Goal: Task Accomplishment & Management: Manage account settings

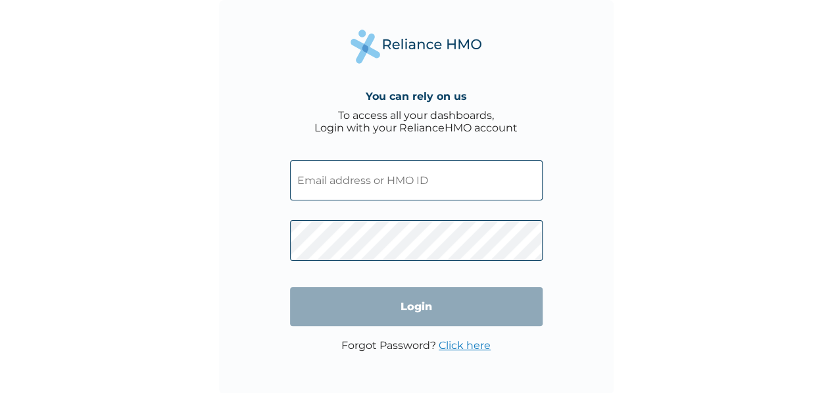
type input "TSM/10110/A"
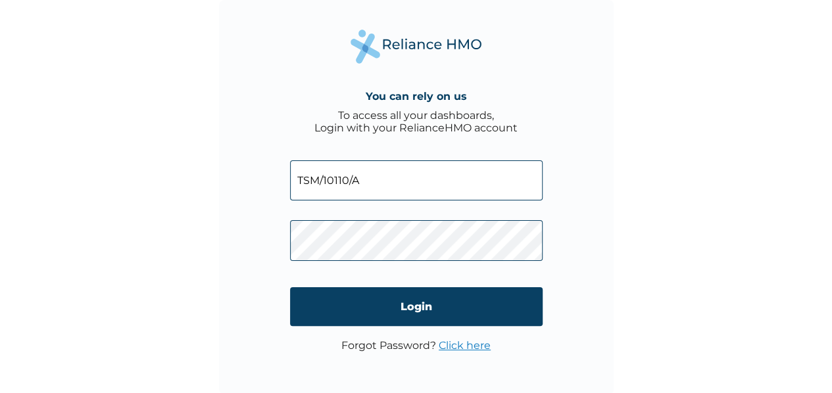
click at [316, 181] on input "TSM/10110/A" at bounding box center [416, 180] width 252 height 40
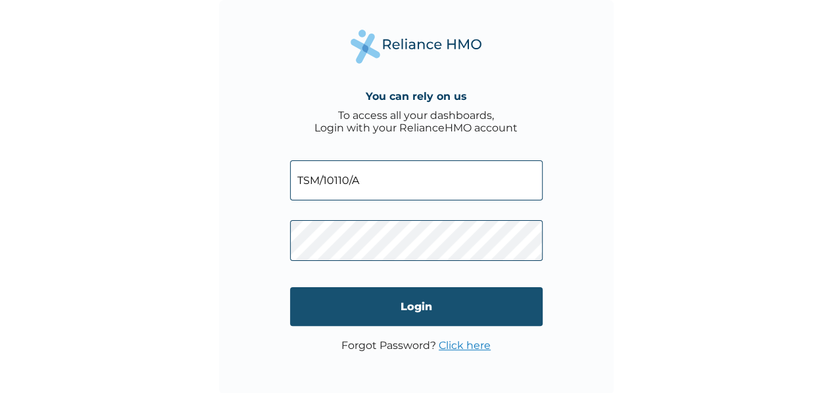
click at [314, 306] on input "Login" at bounding box center [416, 306] width 252 height 39
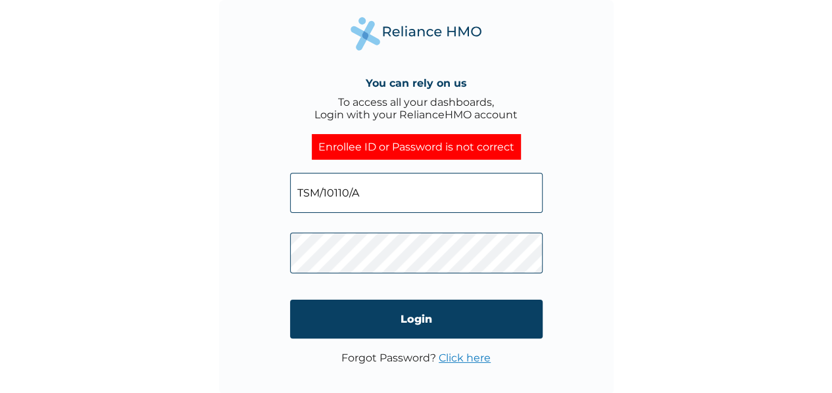
drag, startPoint x: 366, startPoint y: 185, endPoint x: 287, endPoint y: 196, distance: 79.7
click at [287, 196] on div "You can rely on us To access all your dashboards, Login with your RelianceHMO a…" at bounding box center [416, 197] width 394 height 394
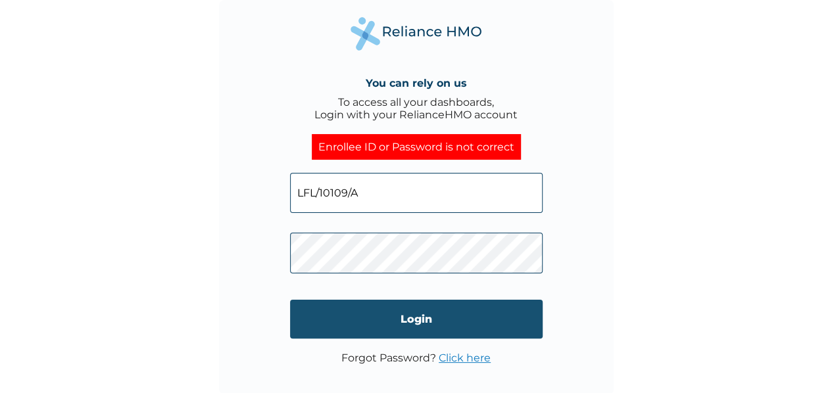
type input "LFL/10109/A"
click at [398, 312] on input "Login" at bounding box center [416, 319] width 252 height 39
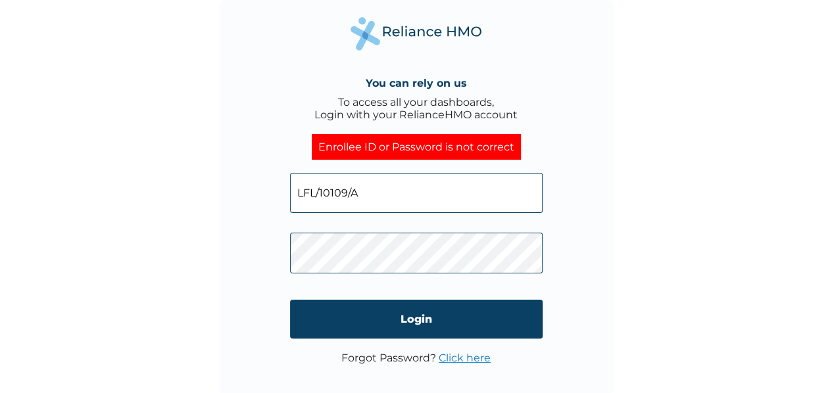
click at [455, 361] on link "Click here" at bounding box center [465, 358] width 52 height 12
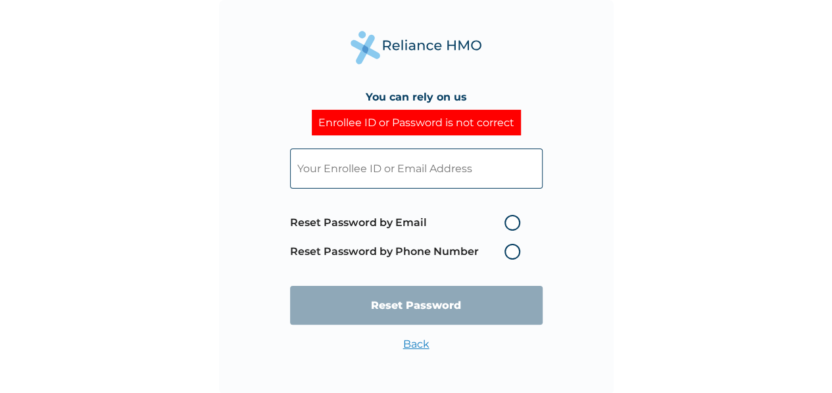
click at [448, 173] on input "text" at bounding box center [416, 169] width 252 height 40
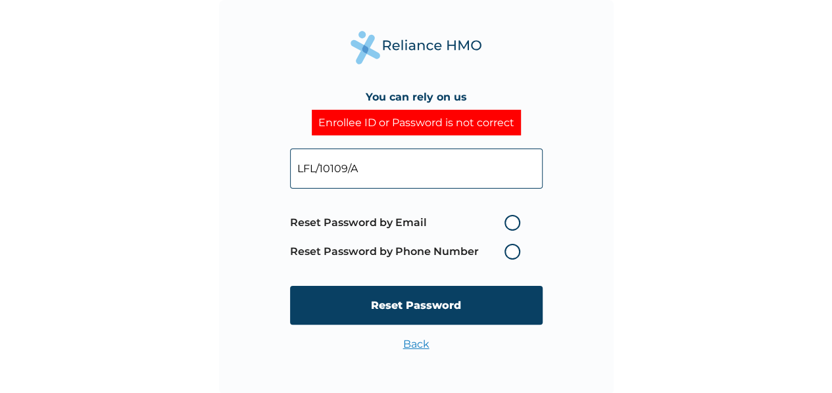
type input "LFL/10109/A"
click at [408, 250] on label "Reset Password by Phone Number" at bounding box center [408, 252] width 237 height 16
click at [512, 252] on label "Reset Password by Phone Number" at bounding box center [408, 252] width 237 height 16
click at [512, 249] on label "Reset Password by Phone Number" at bounding box center [408, 252] width 237 height 16
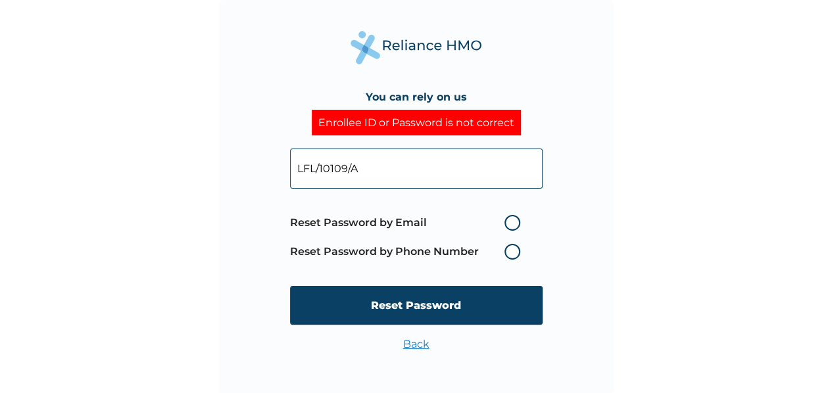
click at [512, 249] on label "Reset Password by Phone Number" at bounding box center [408, 252] width 237 height 16
click at [515, 220] on label "Reset Password by Email" at bounding box center [408, 223] width 237 height 16
click at [507, 220] on input "Reset Password by Email" at bounding box center [496, 222] width 21 height 21
radio input "true"
click at [514, 253] on label "Reset Password by Phone Number" at bounding box center [408, 252] width 237 height 16
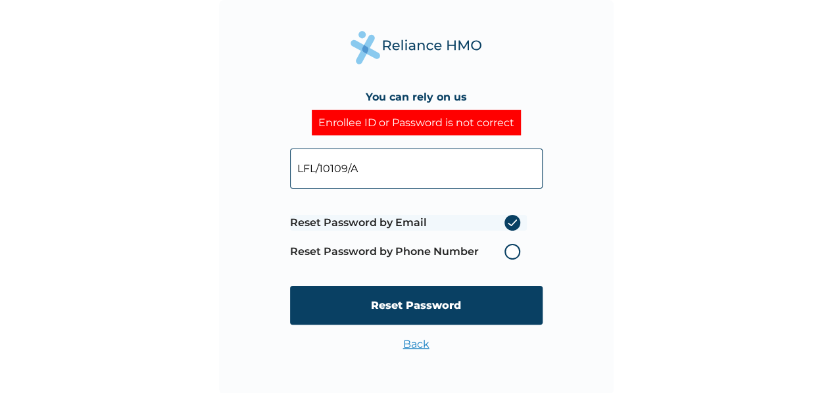
click at [514, 253] on label "Reset Password by Phone Number" at bounding box center [408, 252] width 237 height 16
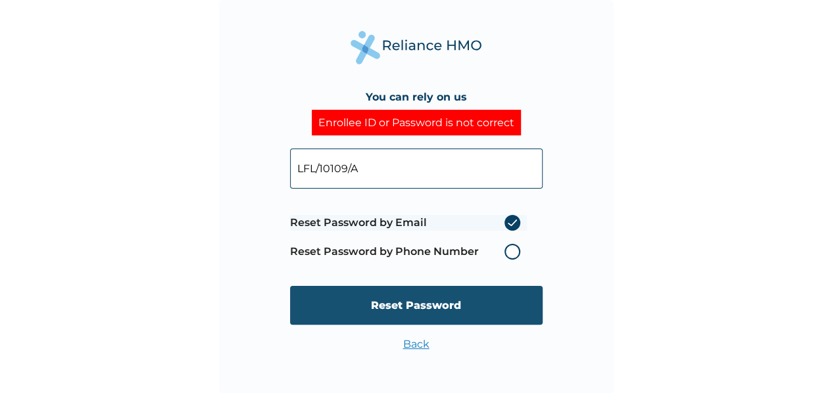
click at [396, 304] on input "Reset Password" at bounding box center [416, 305] width 252 height 39
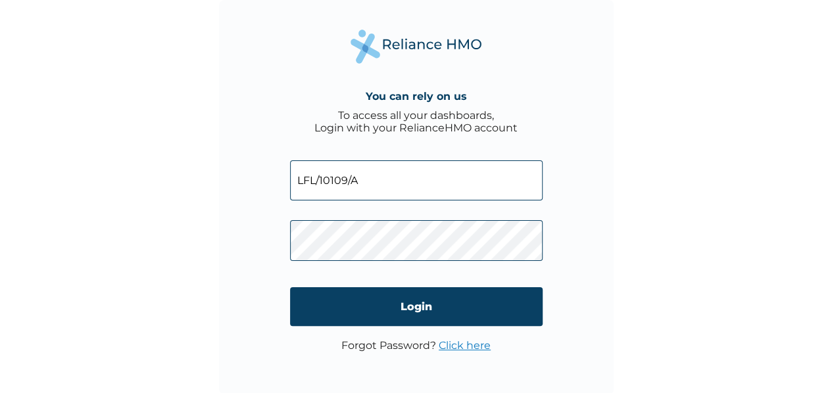
click at [371, 183] on input "LFL/10109/A" at bounding box center [416, 180] width 252 height 40
click at [452, 345] on link "Click here" at bounding box center [465, 345] width 52 height 12
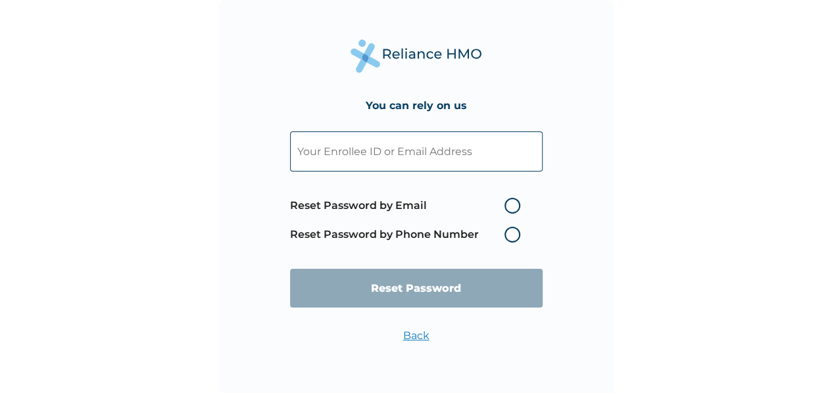
click at [452, 155] on input "text" at bounding box center [416, 151] width 252 height 40
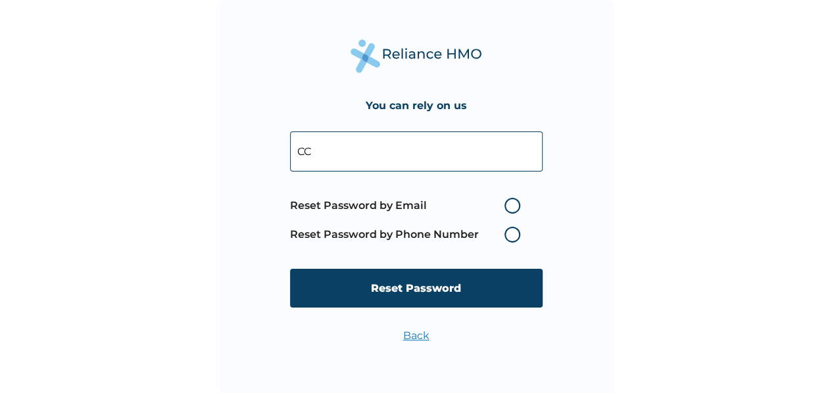
type input "[EMAIL_ADDRESS][DOMAIN_NAME]"
click at [508, 239] on label "Reset Password by Phone Number" at bounding box center [408, 235] width 237 height 16
click at [512, 203] on label "Reset Password by Email" at bounding box center [408, 206] width 237 height 16
click at [507, 203] on input "Reset Password by Email" at bounding box center [496, 205] width 21 height 21
radio input "true"
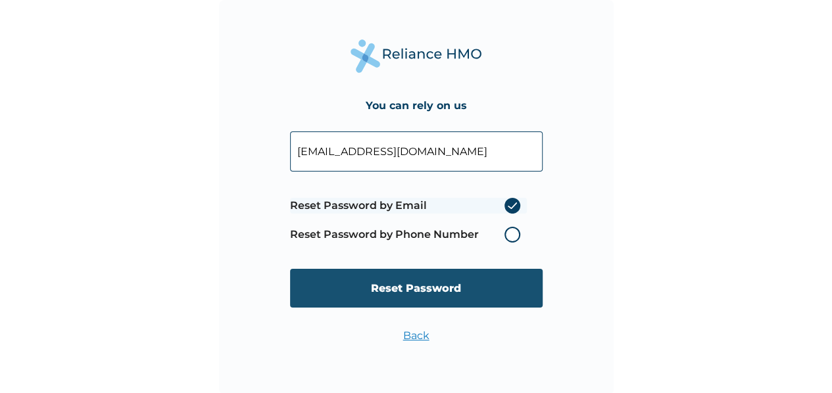
click at [419, 289] on input "Reset Password" at bounding box center [416, 288] width 252 height 39
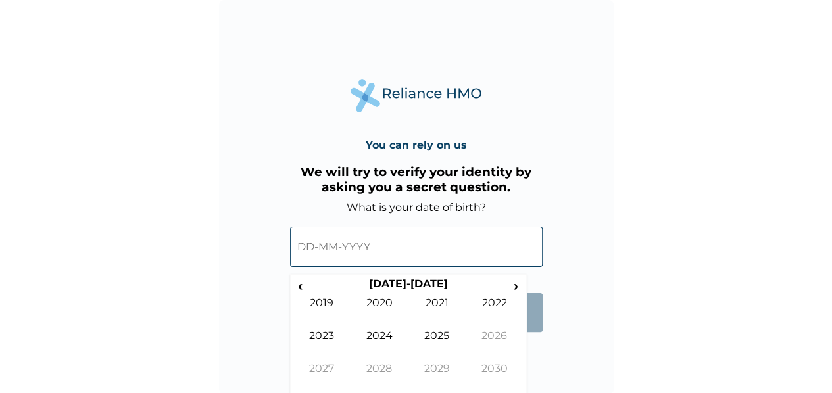
click at [309, 248] on input "text" at bounding box center [416, 247] width 252 height 40
click at [379, 278] on th "2020-2029" at bounding box center [408, 286] width 202 height 18
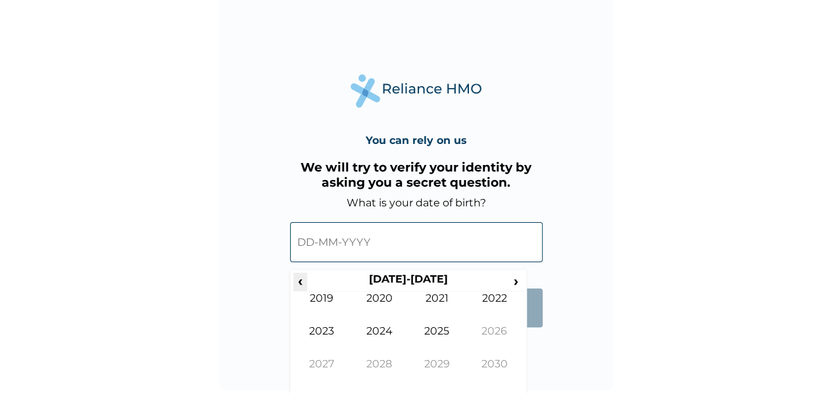
click at [304, 278] on span "‹" at bounding box center [300, 281] width 14 height 16
click at [498, 297] on td "1992" at bounding box center [495, 308] width 58 height 33
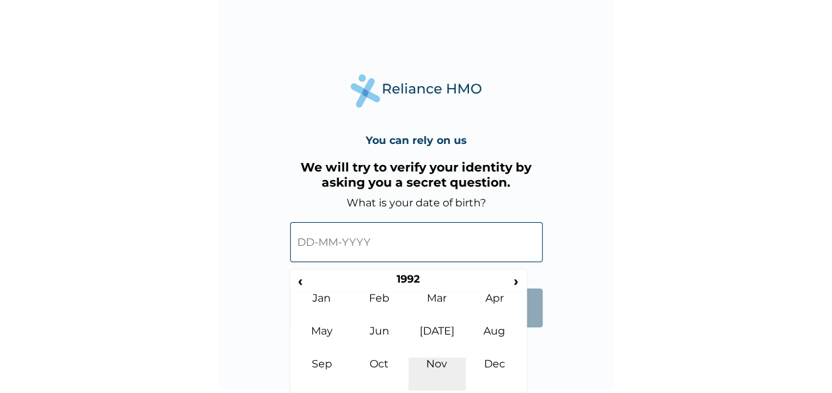
click at [434, 364] on td "Nov" at bounding box center [437, 374] width 58 height 33
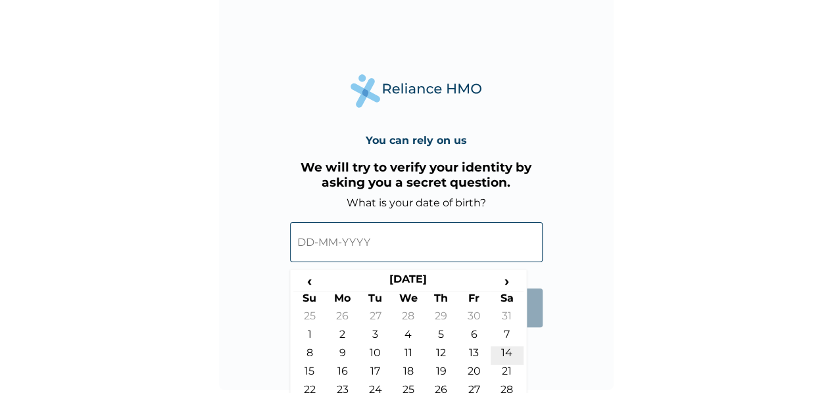
click at [503, 352] on td "14" at bounding box center [506, 355] width 33 height 18
type input "14-11-1992"
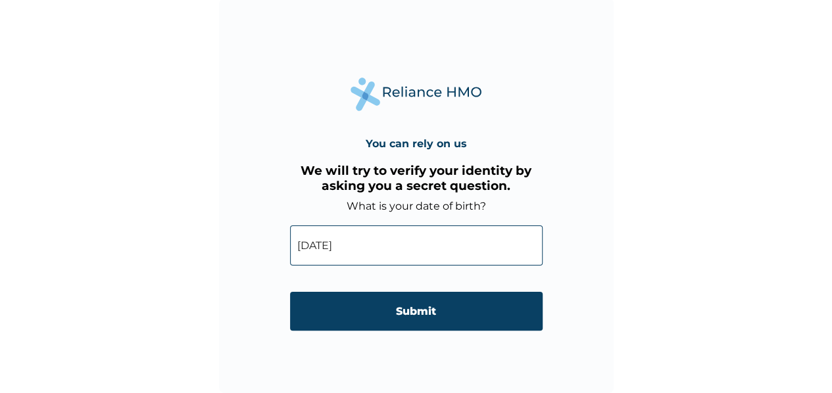
scroll to position [1, 0]
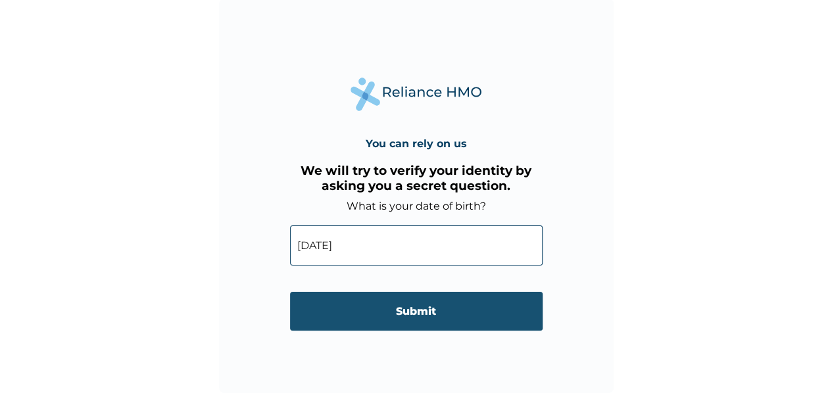
click at [487, 317] on input "Submit" at bounding box center [416, 311] width 252 height 39
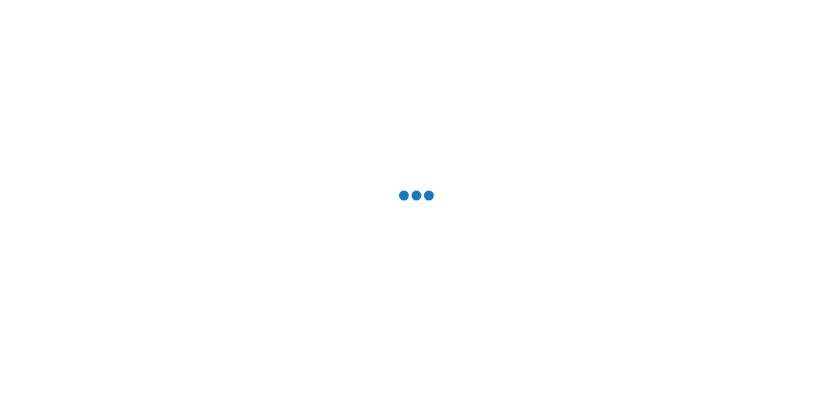
scroll to position [0, 0]
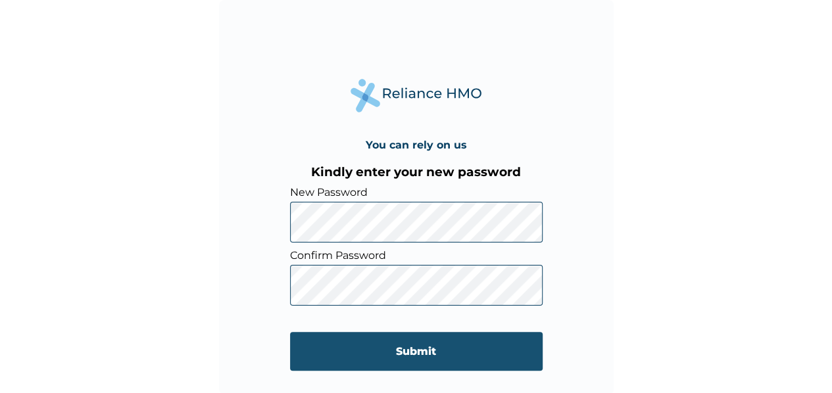
click at [301, 350] on input "Submit" at bounding box center [416, 351] width 252 height 39
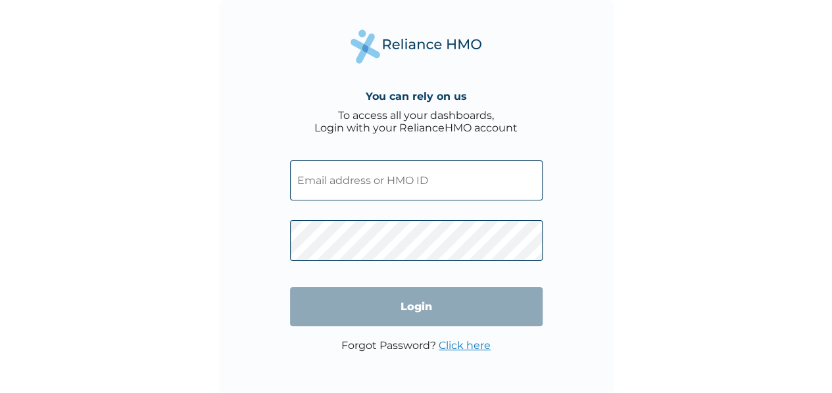
type input "[EMAIL_ADDRESS][DOMAIN_NAME]"
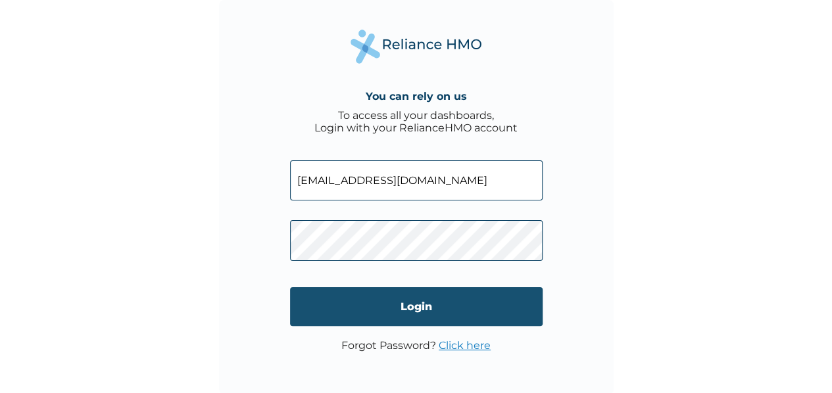
click at [372, 323] on input "Login" at bounding box center [416, 306] width 252 height 39
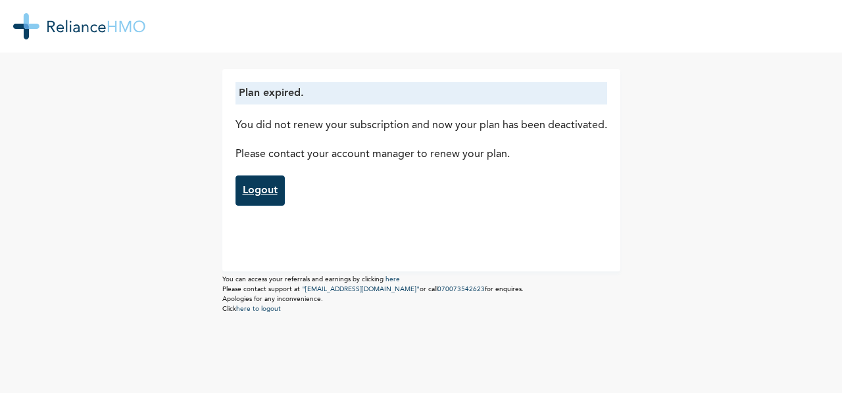
click at [255, 187] on link "Logout" at bounding box center [259, 191] width 49 height 30
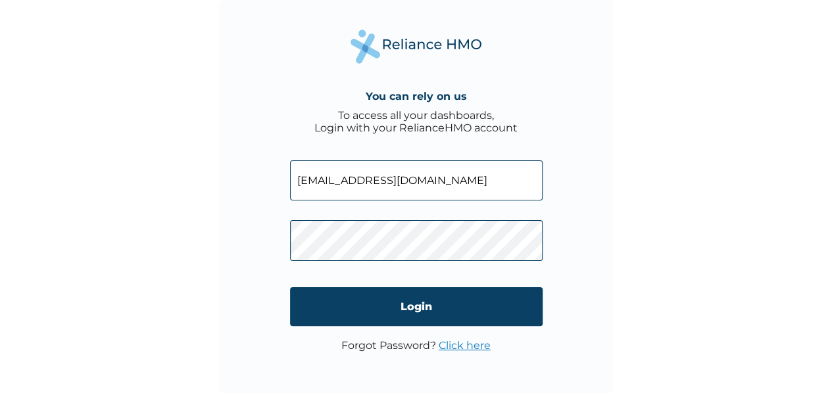
click at [403, 179] on input "[EMAIL_ADDRESS][DOMAIN_NAME]" at bounding box center [416, 180] width 252 height 40
click at [438, 180] on input "[EMAIL_ADDRESS][DOMAIN_NAME]" at bounding box center [416, 180] width 252 height 40
type input "c"
type input "LFL/10109/A"
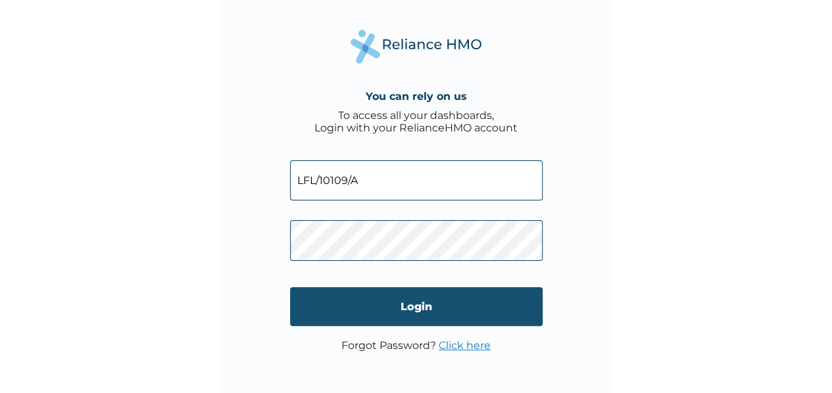
click at [384, 307] on input "Login" at bounding box center [416, 306] width 252 height 39
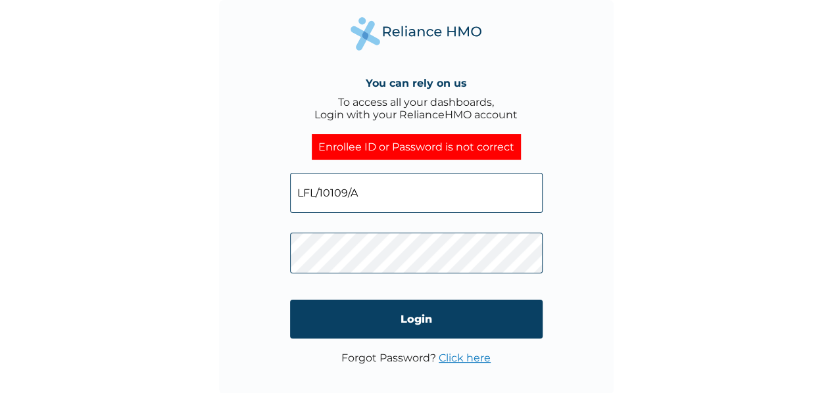
click at [456, 358] on link "Click here" at bounding box center [465, 358] width 52 height 12
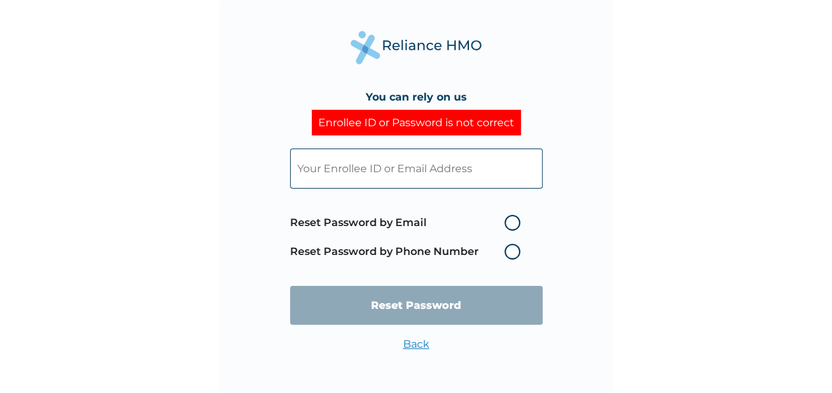
click at [513, 256] on label "Reset Password by Phone Number" at bounding box center [408, 252] width 237 height 16
click at [457, 173] on input "text" at bounding box center [416, 169] width 252 height 40
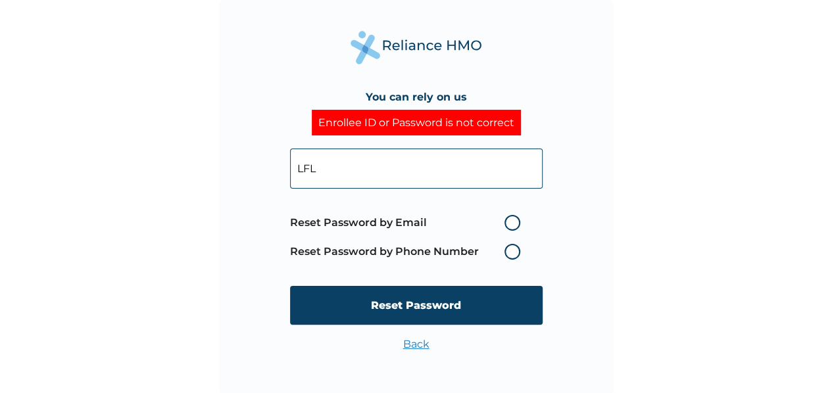
type input "LFL/10109/A"
click at [508, 222] on label "Reset Password by Email" at bounding box center [408, 223] width 237 height 16
click at [507, 222] on input "Reset Password by Email" at bounding box center [496, 222] width 21 height 21
radio input "true"
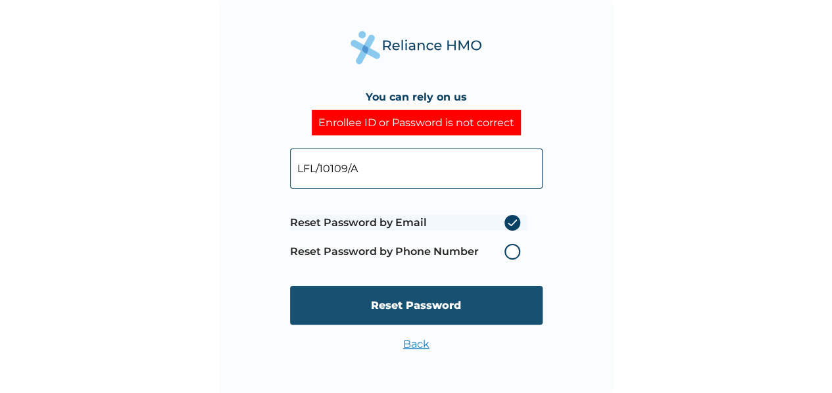
click at [406, 305] on input "Reset Password" at bounding box center [416, 305] width 252 height 39
